Goal: Information Seeking & Learning: Check status

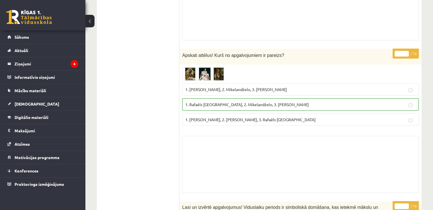
scroll to position [1537, 0]
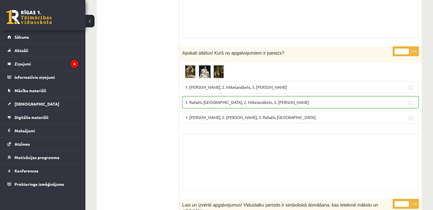
click at [188, 67] on img at bounding box center [203, 71] width 43 height 13
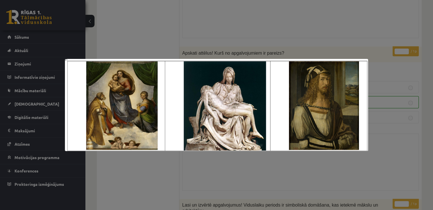
click at [310, 20] on div at bounding box center [216, 105] width 433 height 210
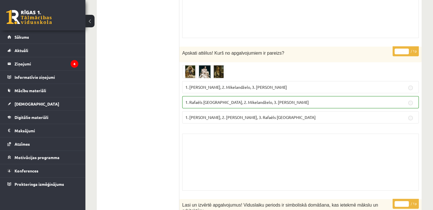
click at [220, 70] on img at bounding box center [203, 71] width 43 height 13
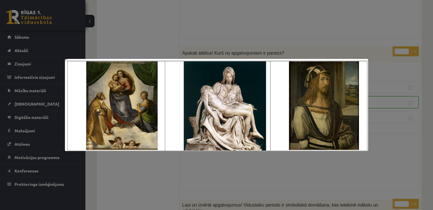
click at [246, 48] on div at bounding box center [216, 105] width 433 height 210
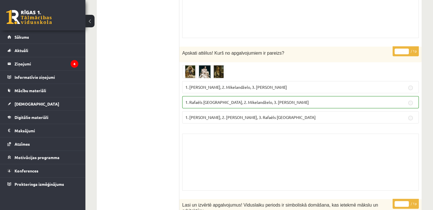
click at [213, 71] on img at bounding box center [203, 71] width 43 height 13
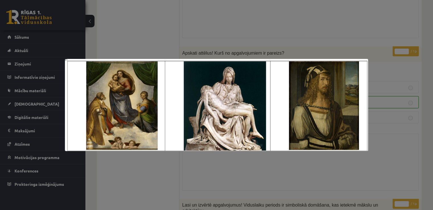
click at [350, 44] on div at bounding box center [216, 105] width 433 height 210
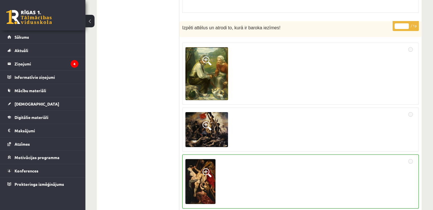
scroll to position [2168, 0]
click at [207, 161] on img at bounding box center [200, 181] width 30 height 45
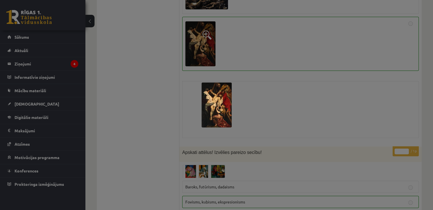
scroll to position [2308, 0]
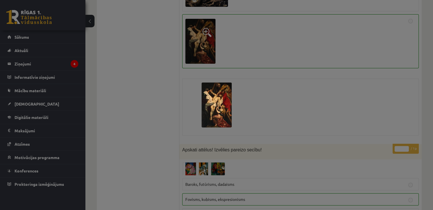
click at [360, 106] on div at bounding box center [216, 105] width 433 height 210
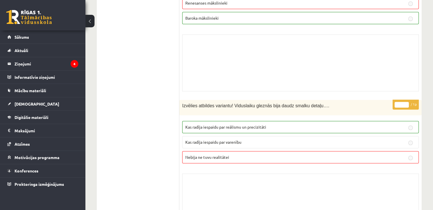
scroll to position [4529, 0]
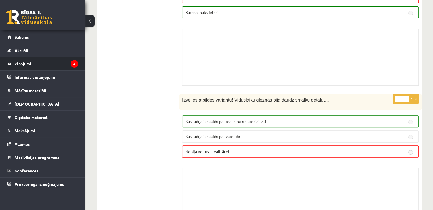
click at [53, 67] on legend "Ziņojumi 4" at bounding box center [47, 63] width 64 height 13
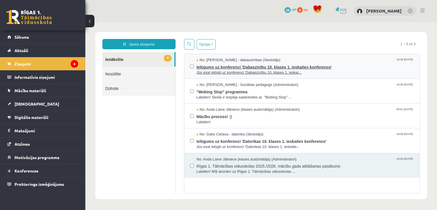
click at [226, 66] on span "Ielūgums uz konferenci 'Dabaszinību 10. klases 1. ieskaites konference'" at bounding box center [306, 66] width 218 height 7
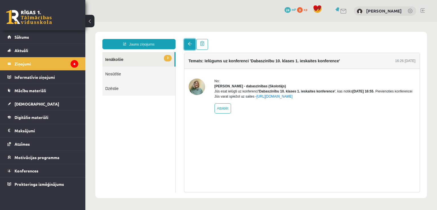
click at [189, 44] on span at bounding box center [190, 44] width 4 height 4
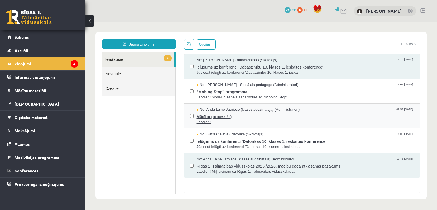
click at [213, 115] on span "Mācību process! :)" at bounding box center [306, 115] width 218 height 7
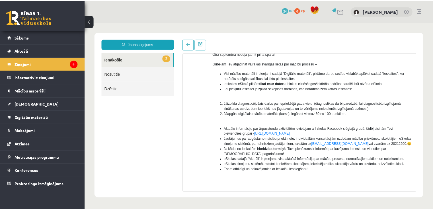
scroll to position [52, 0]
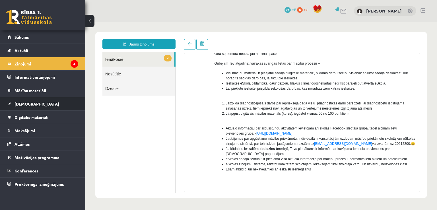
click at [22, 102] on span "[DEMOGRAPHIC_DATA]" at bounding box center [37, 103] width 45 height 5
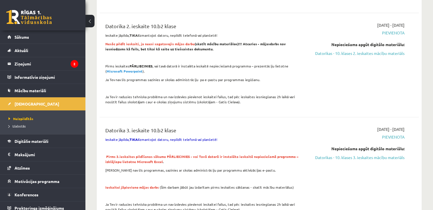
scroll to position [234, 0]
click at [17, 125] on span "Izlabotās" at bounding box center [17, 126] width 17 height 5
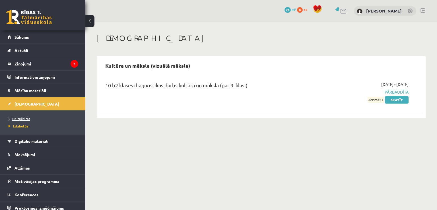
click at [16, 117] on span "Neizpildītās" at bounding box center [20, 118] width 22 height 5
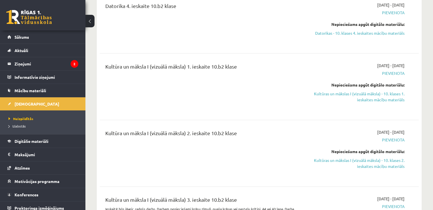
scroll to position [493, 0]
click at [361, 91] on link "Kultūras un mākslas I (vizuālā māksla) - 10. klases 1. ieskaites mācību materiā…" at bounding box center [358, 97] width 94 height 12
click at [24, 141] on span "Digitālie materiāli" at bounding box center [32, 141] width 34 height 5
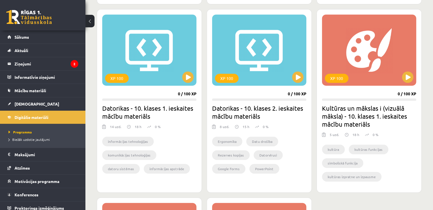
scroll to position [341, 0]
click at [410, 76] on button at bounding box center [407, 77] width 11 height 11
